Goal: Transaction & Acquisition: Obtain resource

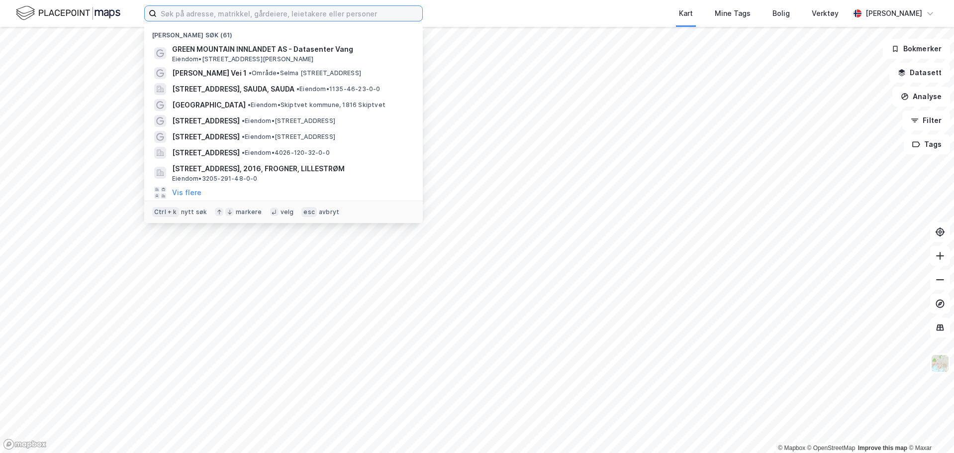
click at [207, 9] on input at bounding box center [290, 13] width 266 height 15
paste input "110 bnr. 976"
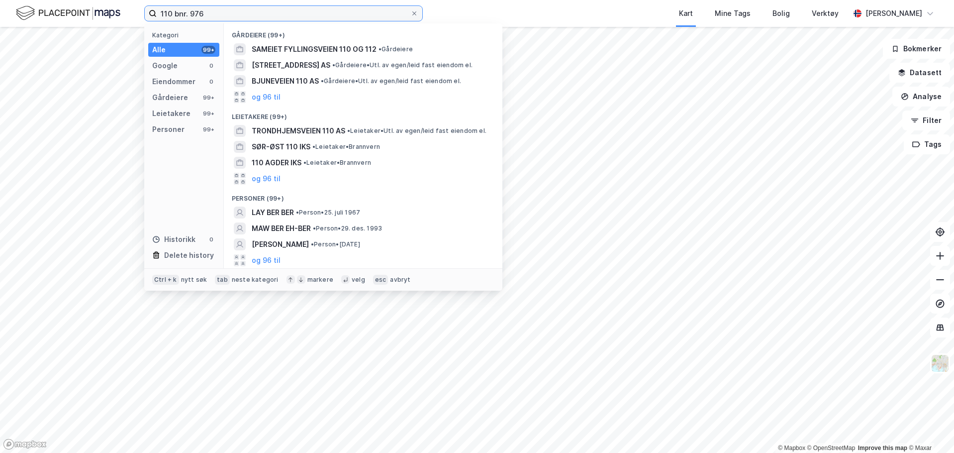
click at [192, 13] on input "110 bnr. 976" at bounding box center [284, 13] width 254 height 15
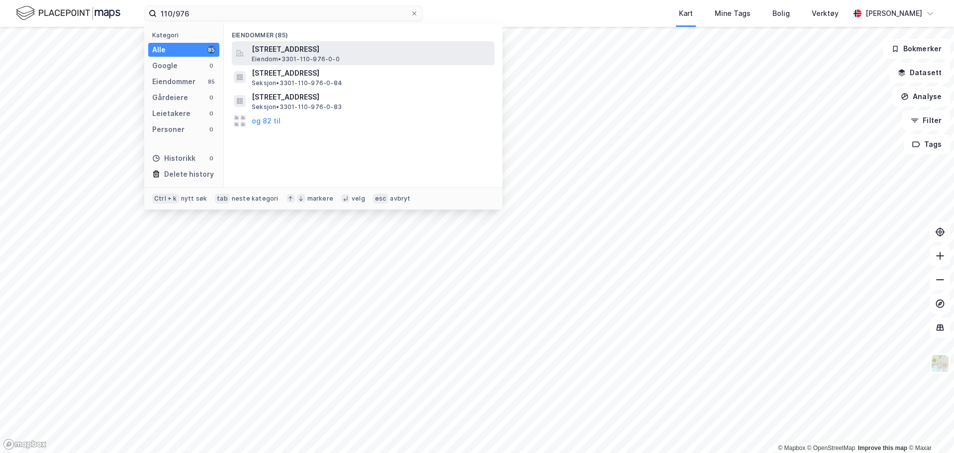
click at [331, 61] on span "Eiendom • 3301-110-976-0-0" at bounding box center [296, 59] width 88 height 8
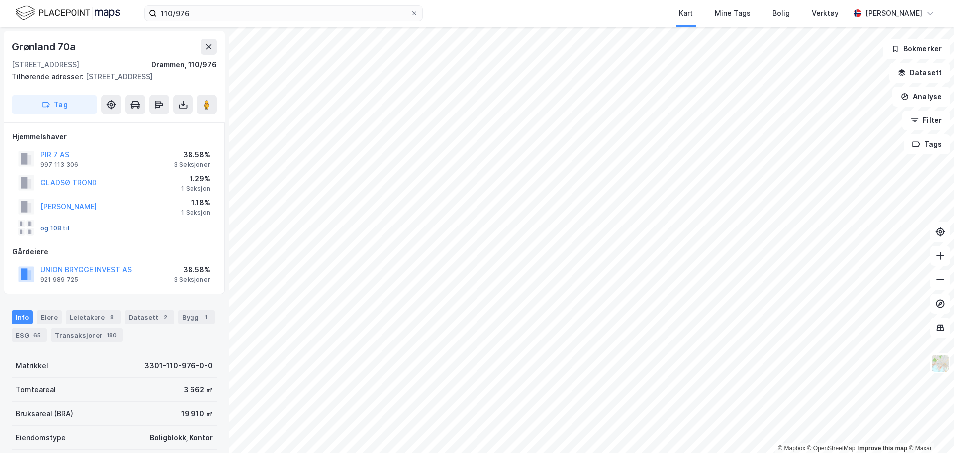
click at [0, 0] on button "og 108 til" at bounding box center [0, 0] width 0 height 0
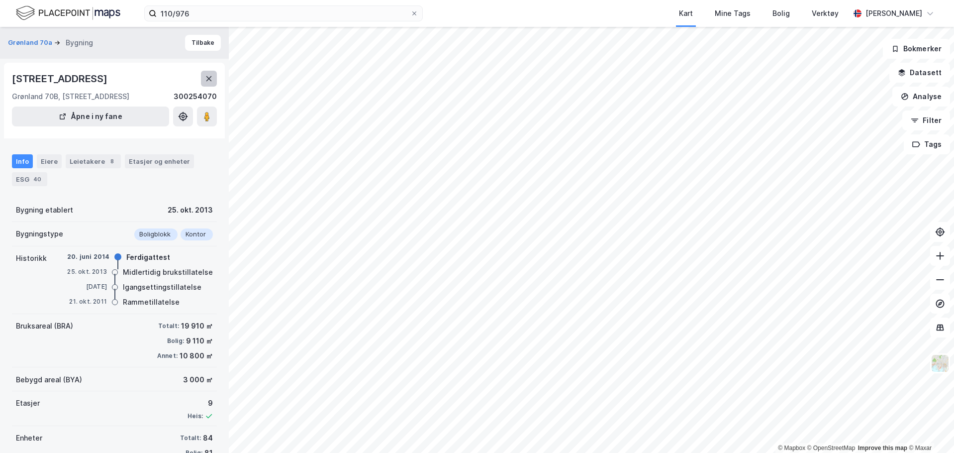
click at [207, 76] on icon at bounding box center [209, 79] width 8 height 8
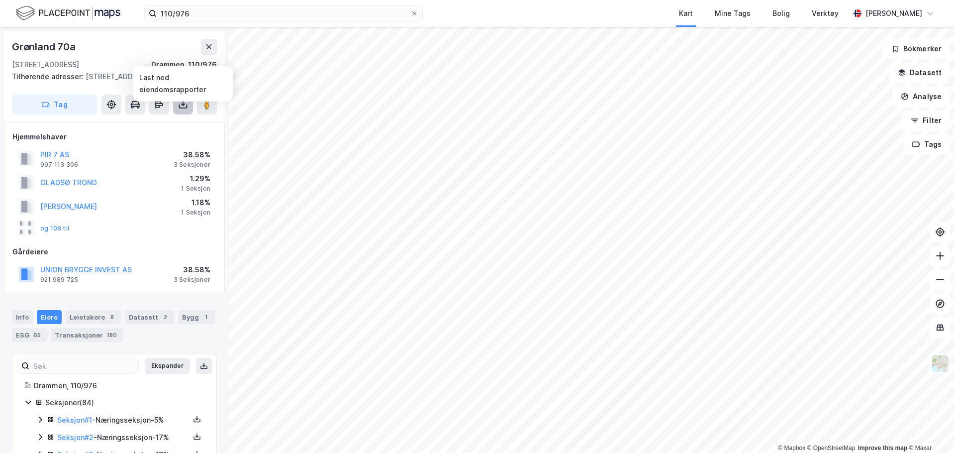
click at [186, 109] on icon at bounding box center [183, 105] width 10 height 10
click at [163, 128] on div "Last ned grunnbok" at bounding box center [134, 124] width 58 height 8
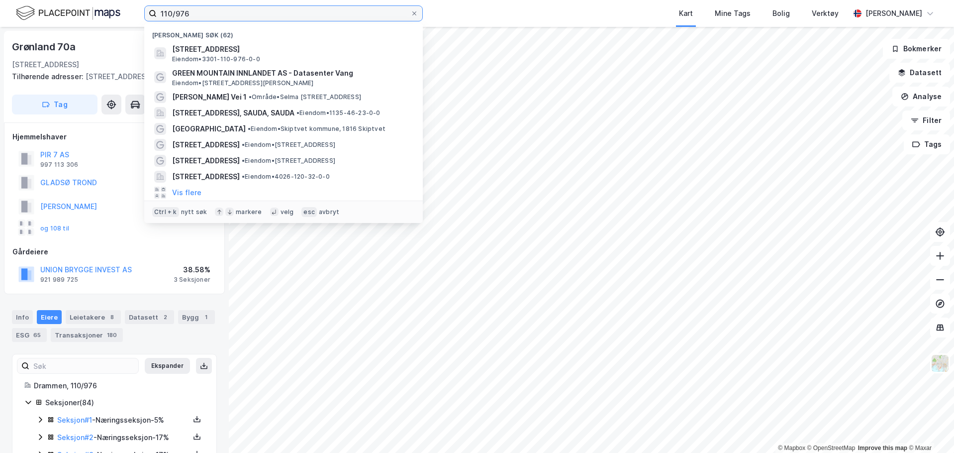
click at [221, 16] on input "110/976" at bounding box center [284, 13] width 254 height 15
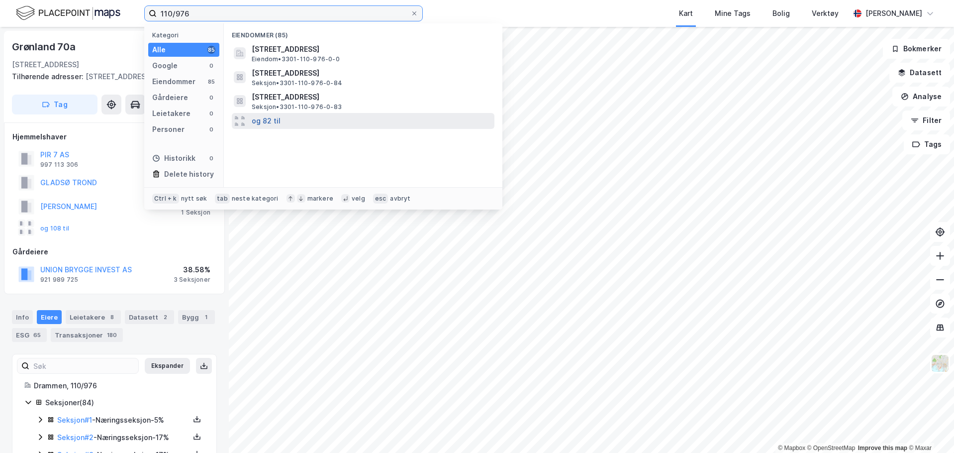
type input "110/976"
click at [273, 125] on button "og 82 til" at bounding box center [266, 121] width 29 height 12
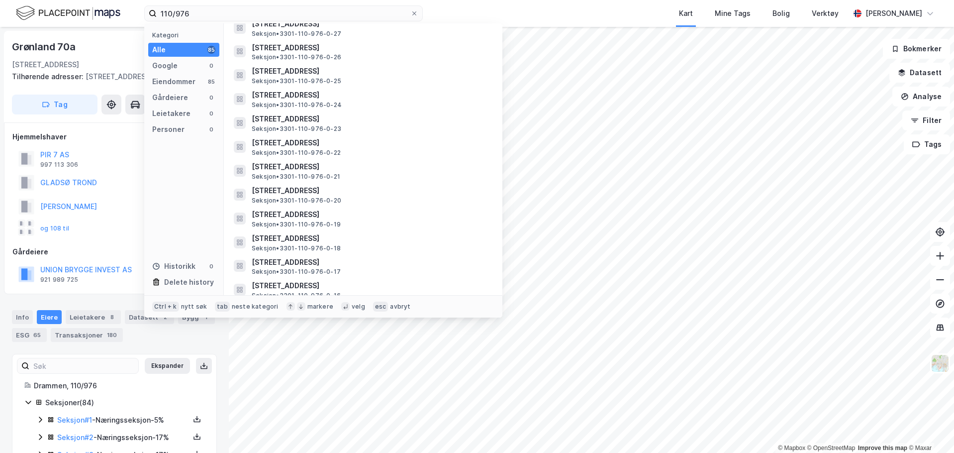
scroll to position [1772, 0]
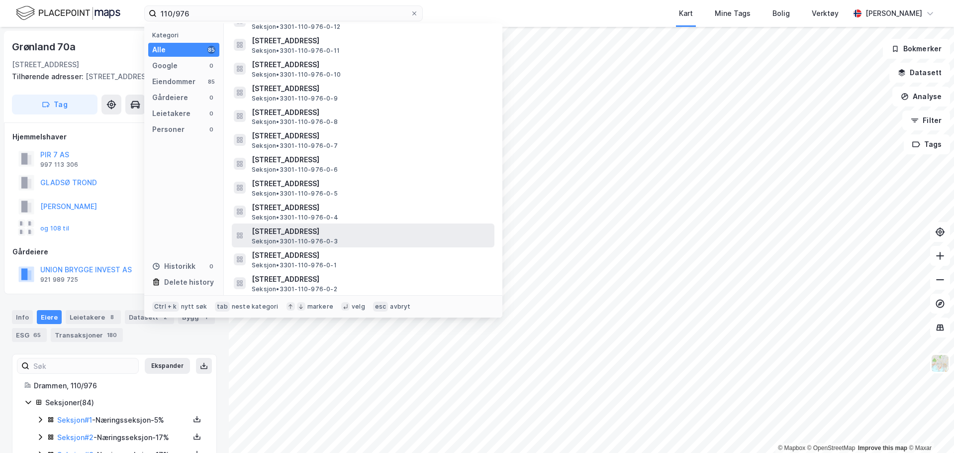
click at [373, 241] on div "[STREET_ADDRESS] • 3301-110-976-0-3" at bounding box center [372, 235] width 241 height 20
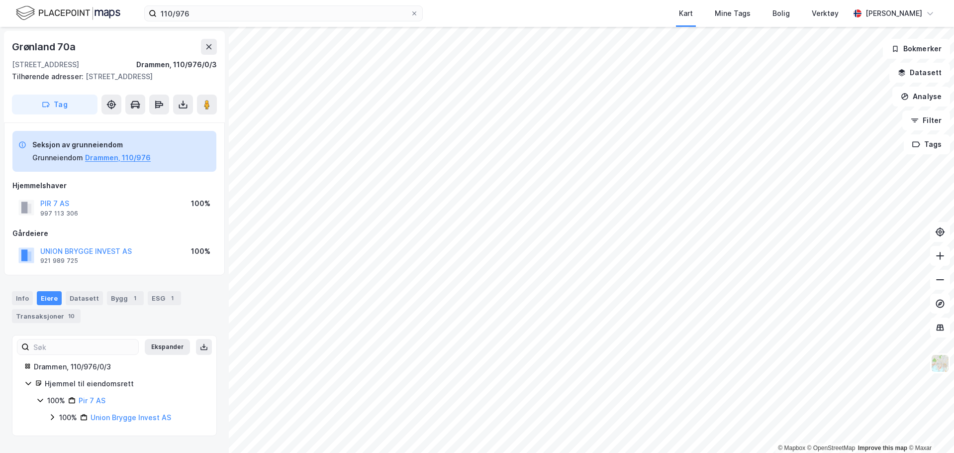
click at [21, 149] on icon at bounding box center [22, 145] width 8 height 8
click at [125, 164] on button "Drammen, 110/976" at bounding box center [118, 158] width 66 height 12
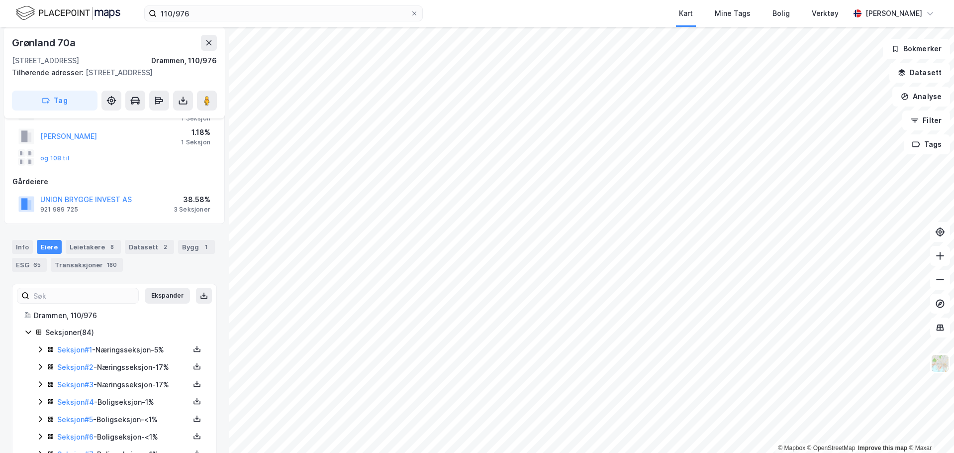
scroll to position [152, 0]
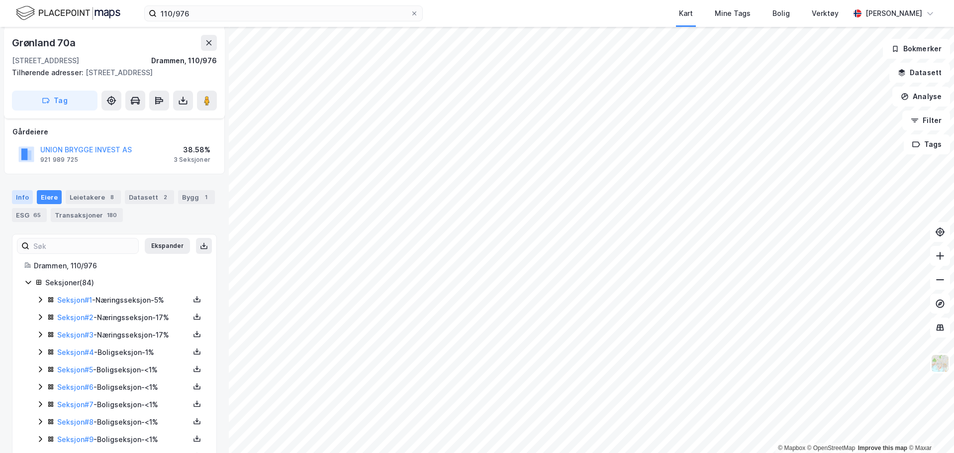
click at [13, 202] on div "Info" at bounding box center [22, 197] width 21 height 14
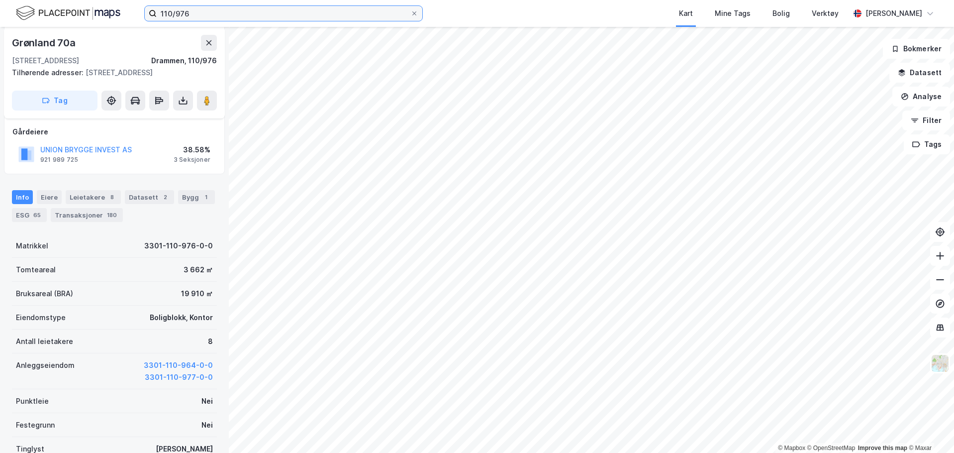
click at [296, 16] on input "110/976" at bounding box center [284, 13] width 254 height 15
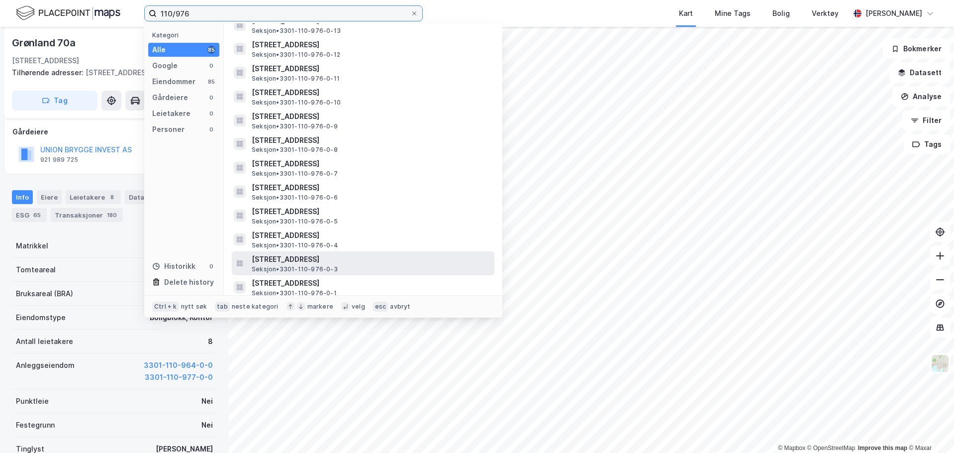
scroll to position [1772, 0]
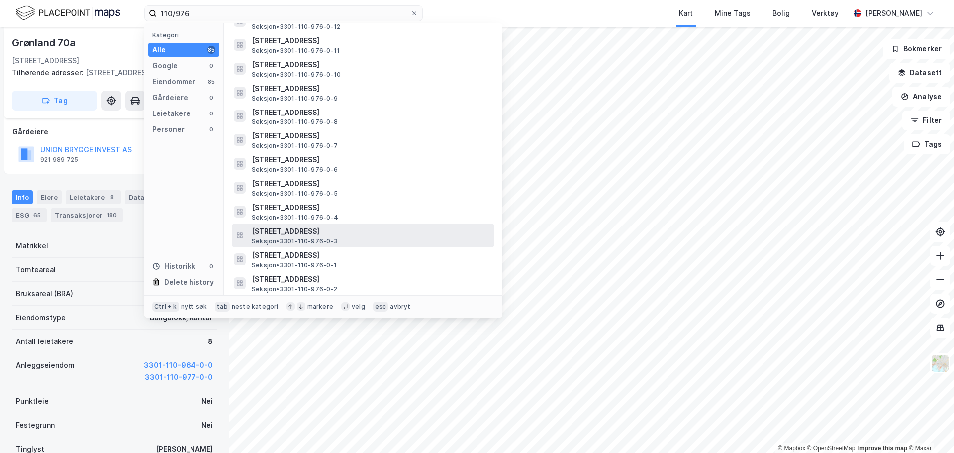
click at [371, 242] on div "[STREET_ADDRESS] • 3301-110-976-0-3" at bounding box center [372, 235] width 241 height 20
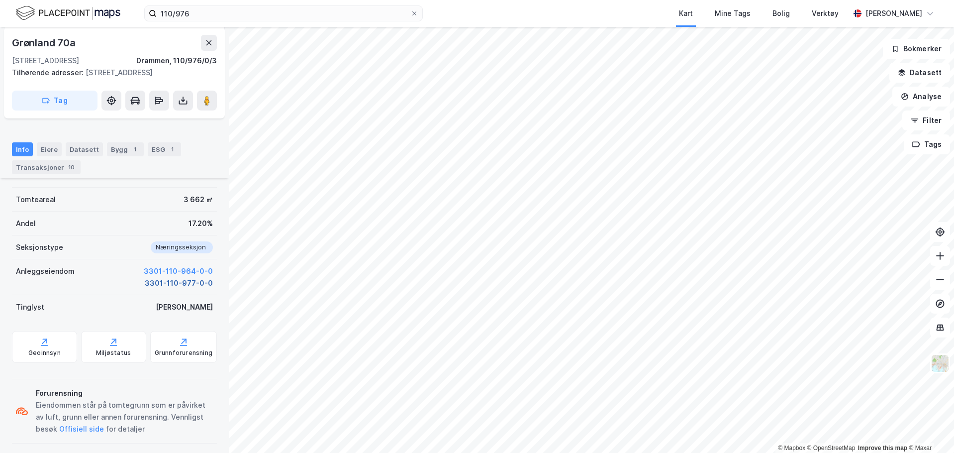
scroll to position [190, 0]
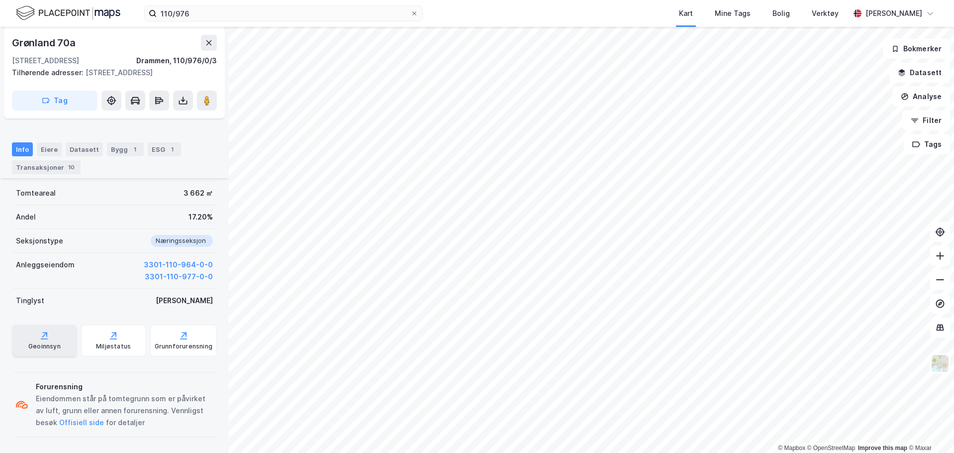
click at [48, 342] on div "Geoinnsyn" at bounding box center [44, 340] width 65 height 32
click at [179, 105] on icon at bounding box center [183, 101] width 10 height 10
click at [167, 128] on div "Last ned grunnbok" at bounding box center [140, 120] width 106 height 16
click at [164, 144] on div "Last ned matrikkelrapport" at bounding box center [140, 136] width 106 height 16
click at [139, 140] on div "Last ned matrikkelrapport" at bounding box center [146, 136] width 82 height 8
